Goal: Navigation & Orientation: Find specific page/section

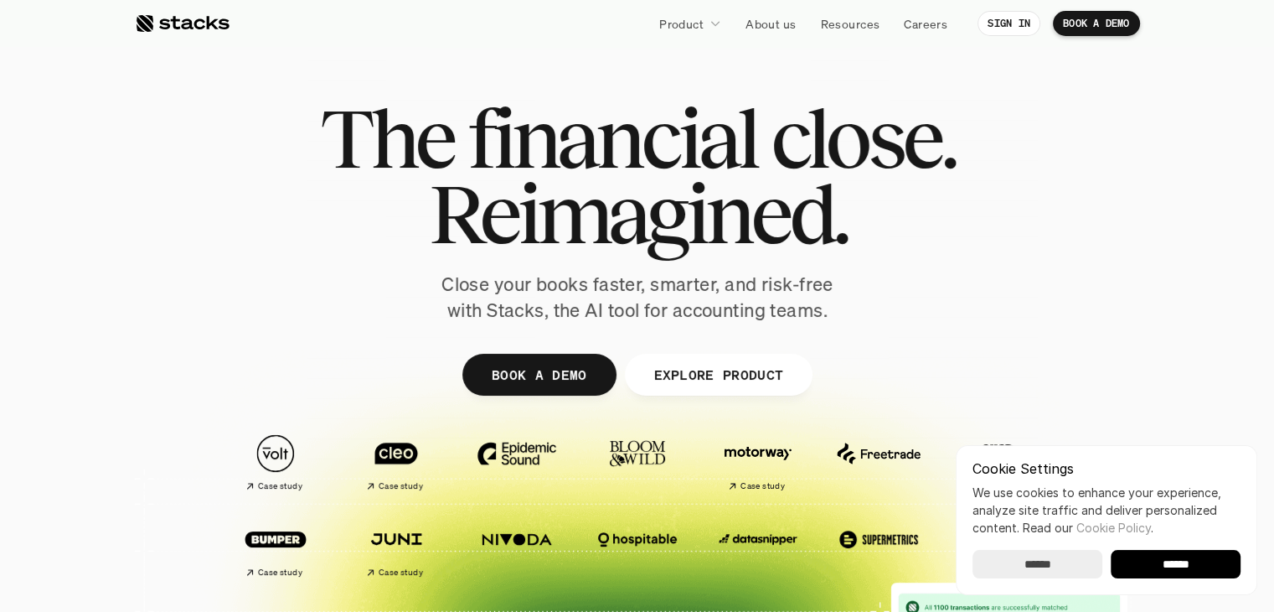
click at [1183, 562] on input "******" at bounding box center [1176, 564] width 130 height 28
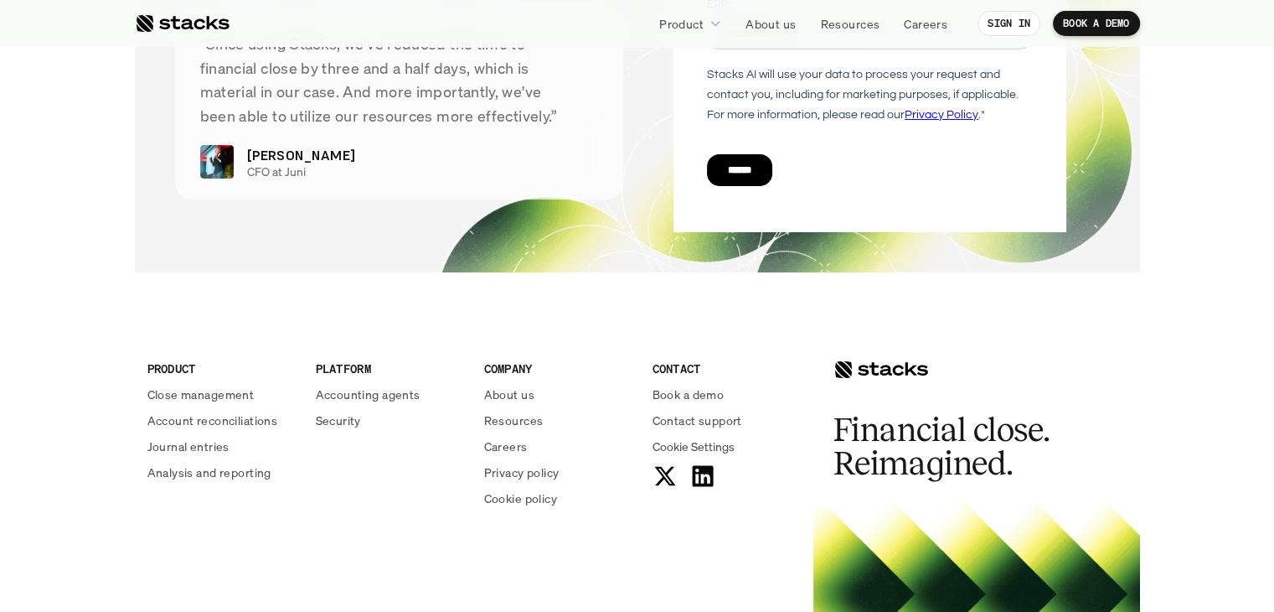
scroll to position [6116, 0]
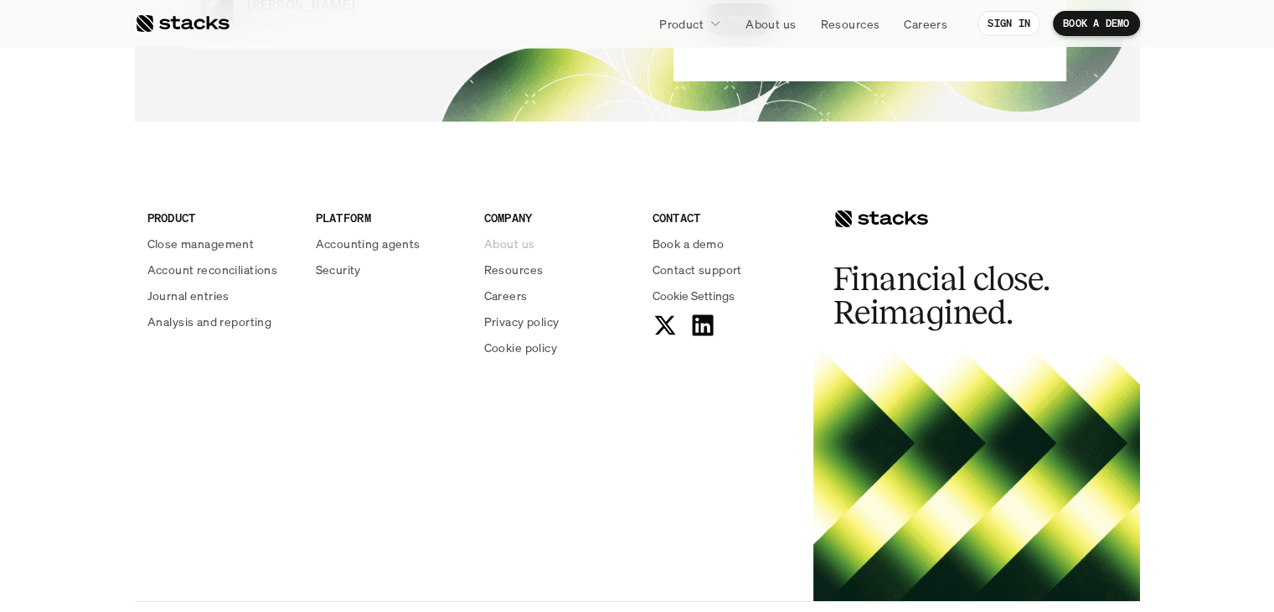
click at [494, 242] on p "About us" at bounding box center [509, 244] width 50 height 18
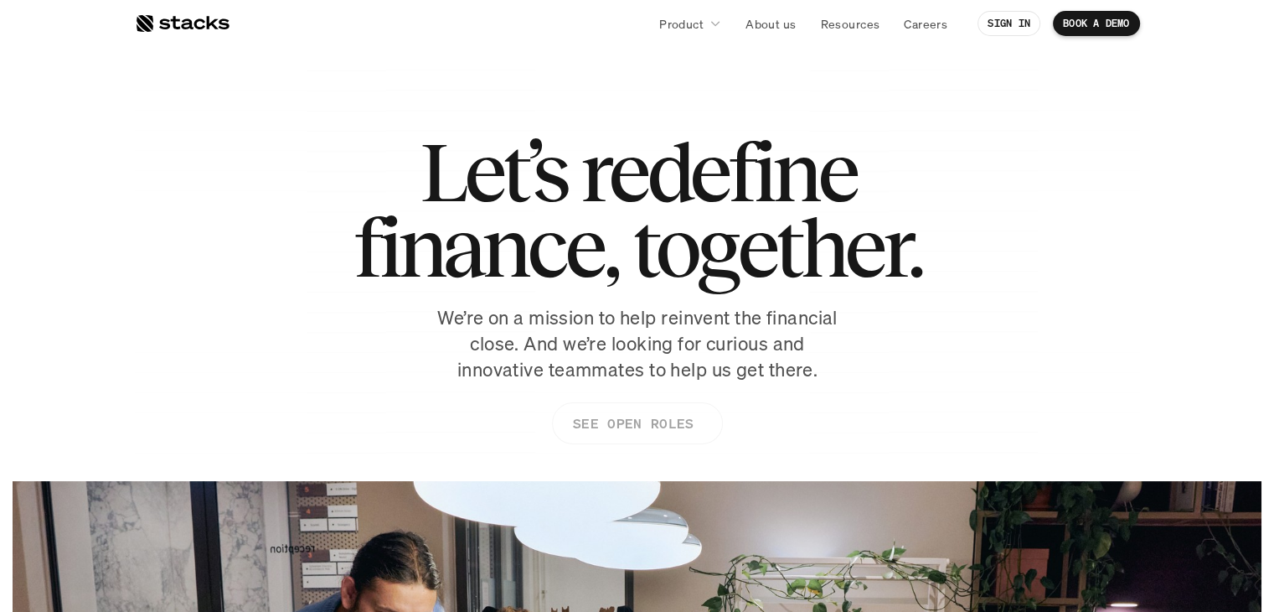
click at [620, 426] on p "SEE OPEN ROLES" at bounding box center [632, 423] width 121 height 24
click at [194, 19] on div at bounding box center [182, 23] width 95 height 20
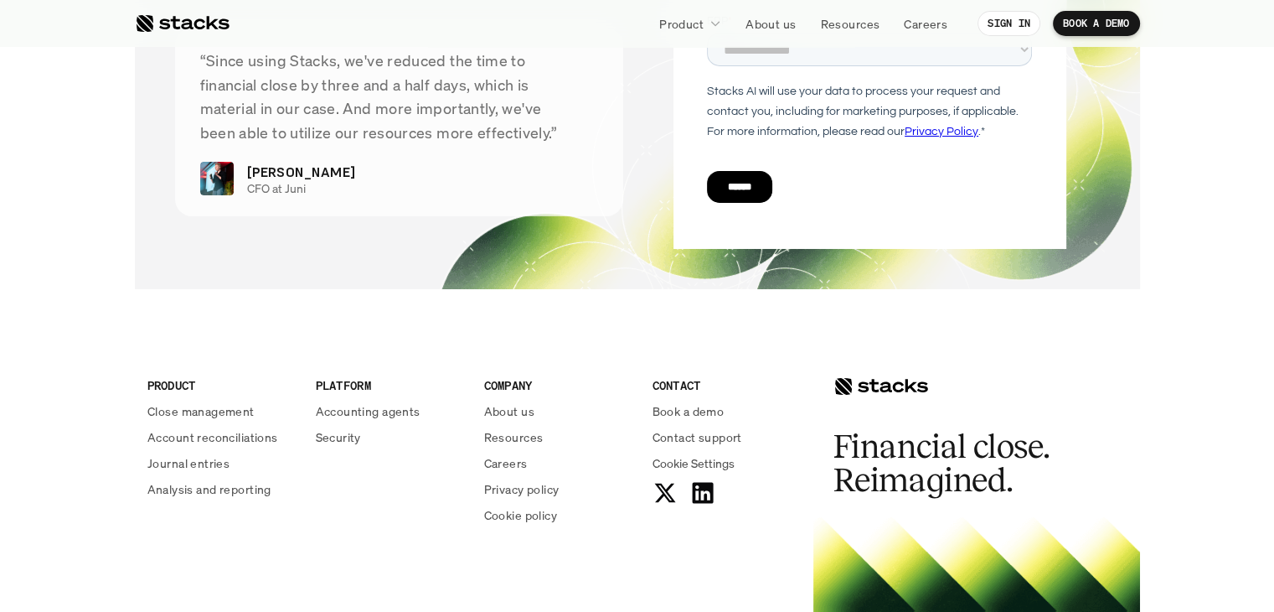
scroll to position [6198, 0]
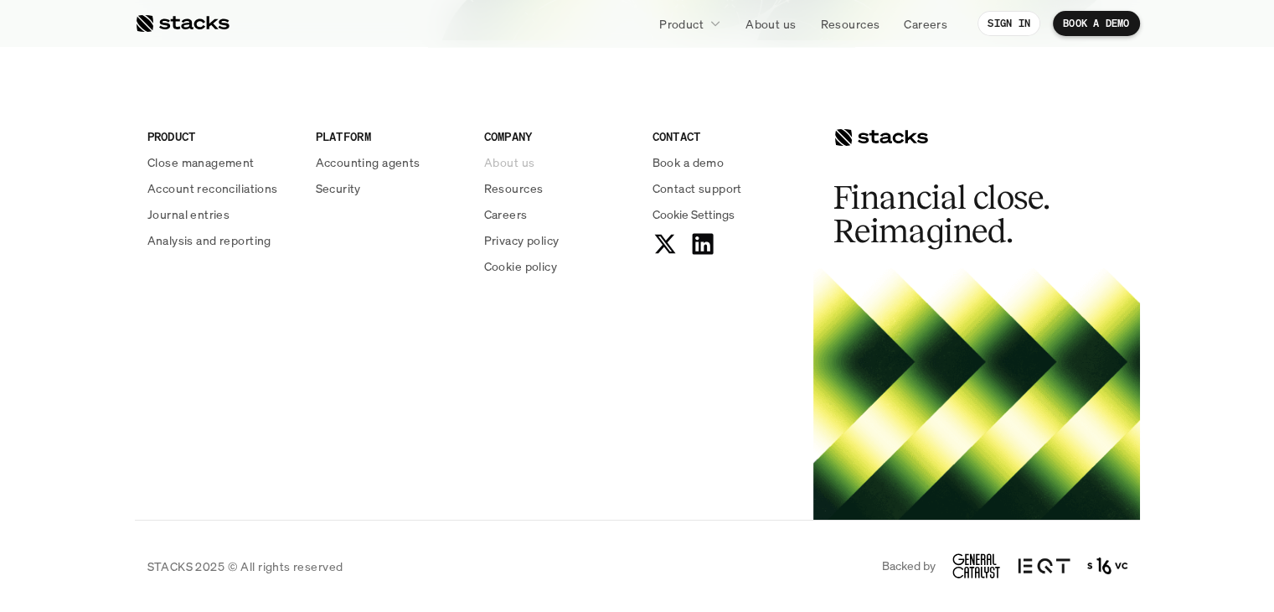
click at [491, 165] on p "About us" at bounding box center [509, 162] width 50 height 18
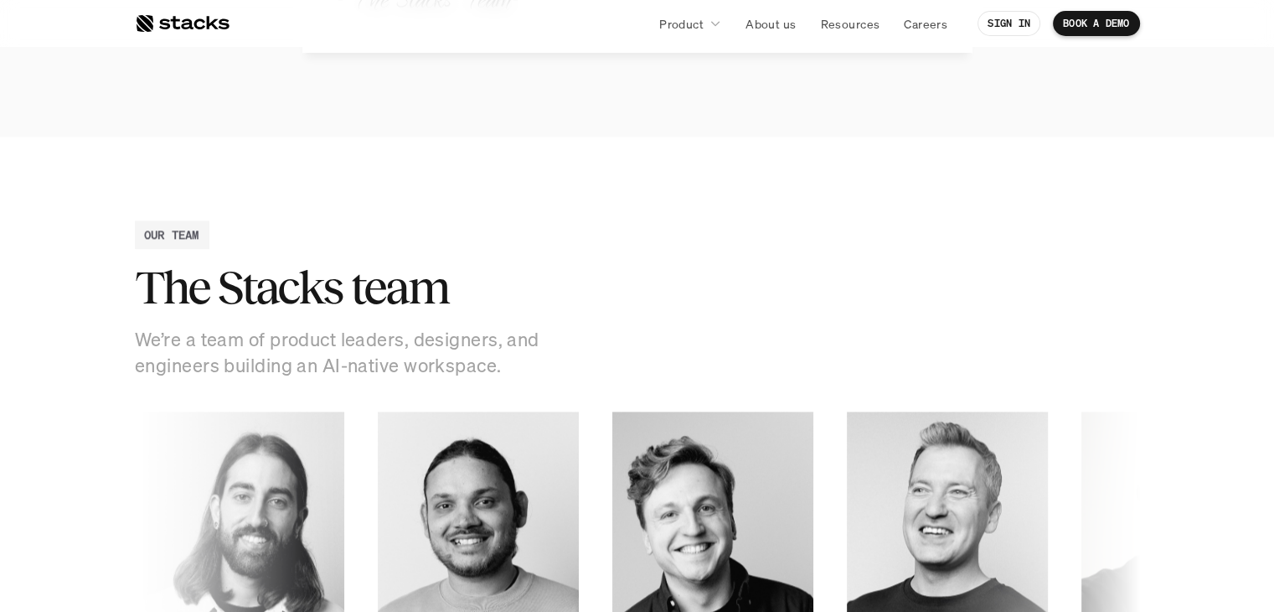
scroll to position [1924, 0]
